Goal: Information Seeking & Learning: Learn about a topic

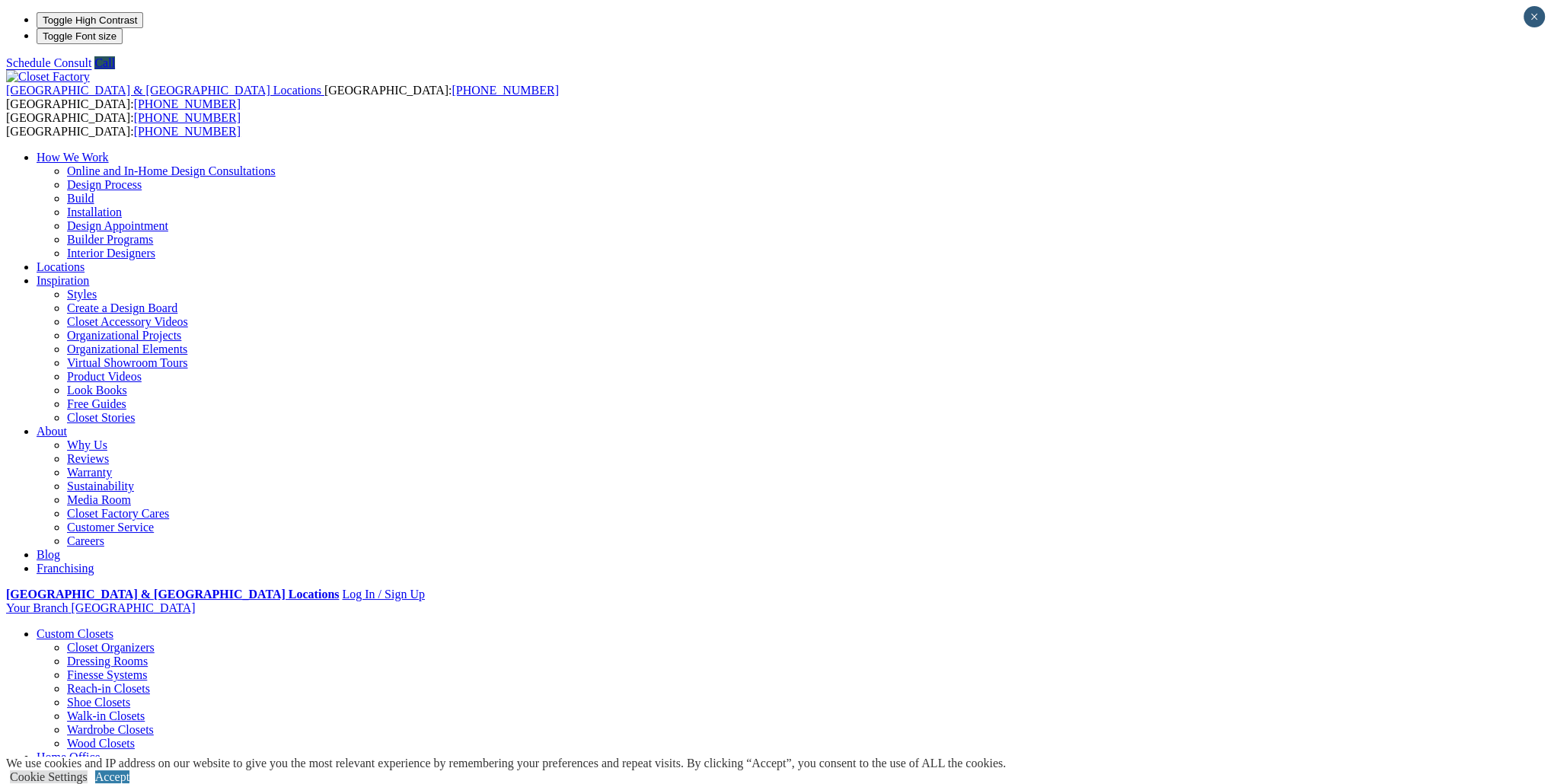
click at [72, 764] on link "Garage" at bounding box center [54, 771] width 35 height 13
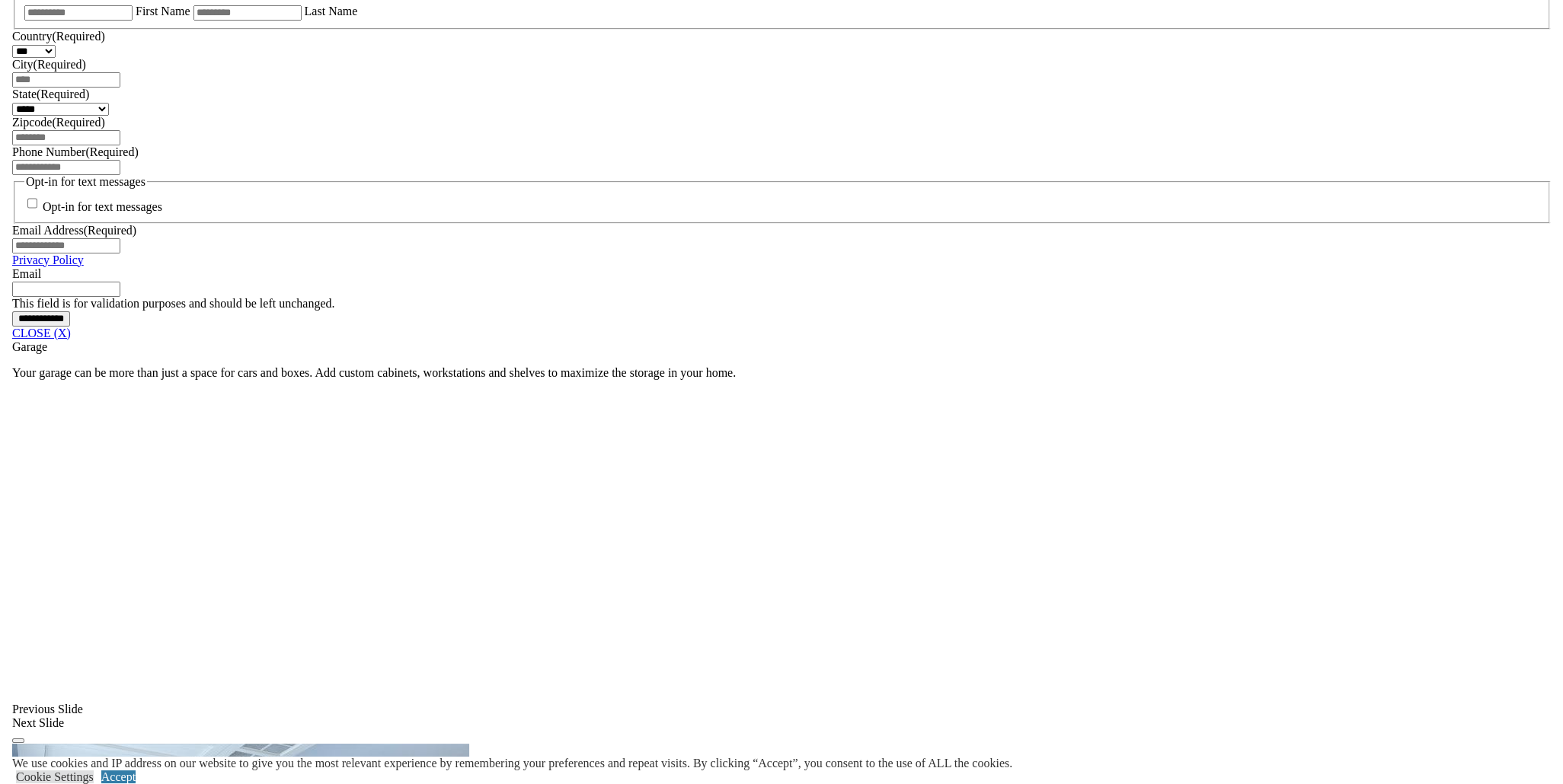
scroll to position [1066, 0]
